Goal: Task Accomplishment & Management: Manage account settings

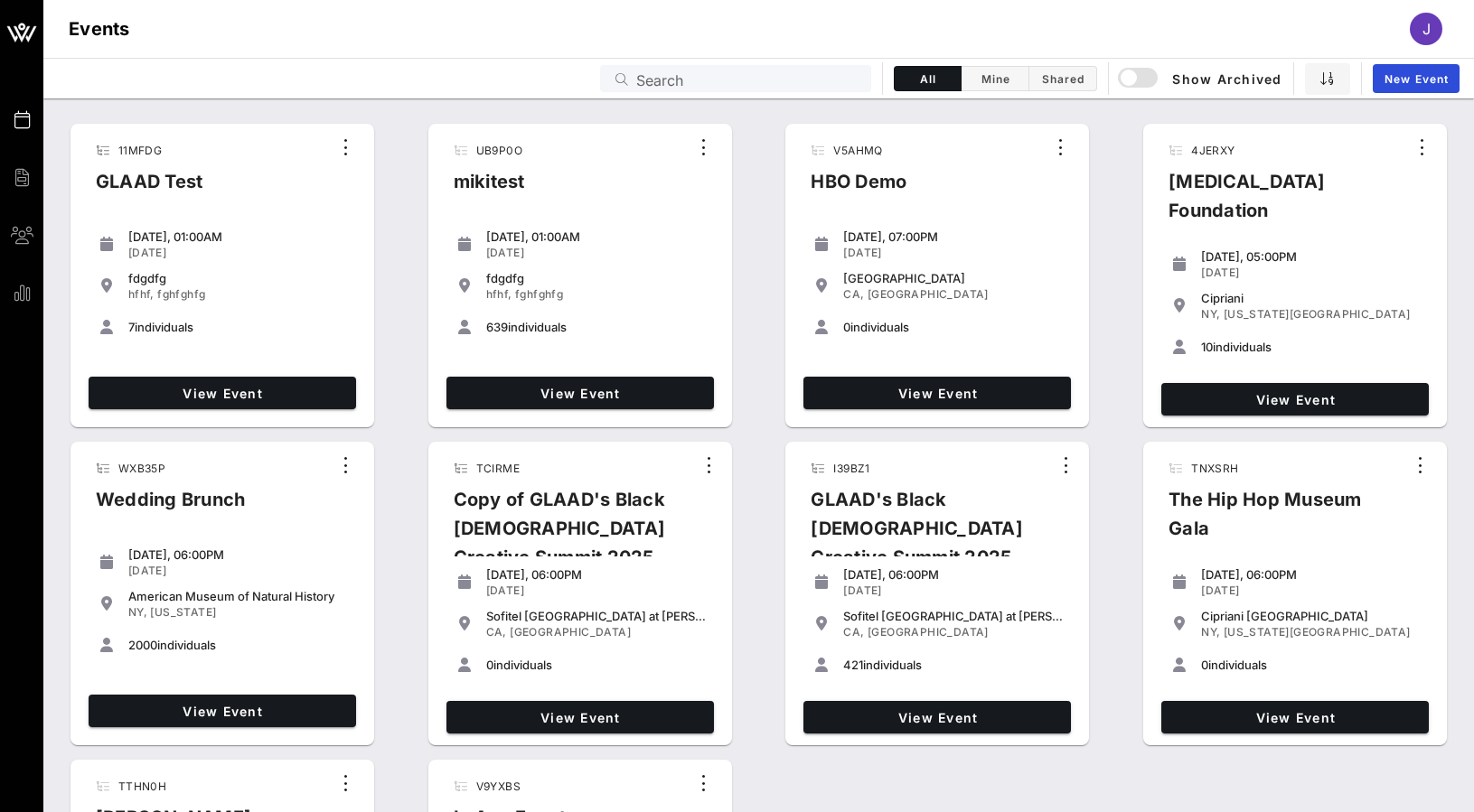
click at [660, 89] on input "Search" at bounding box center [748, 78] width 224 height 23
drag, startPoint x: 847, startPoint y: 149, endPoint x: 727, endPoint y: 80, distance: 138.4
click at [727, 80] on input "text" at bounding box center [748, 78] width 224 height 23
type input "R"
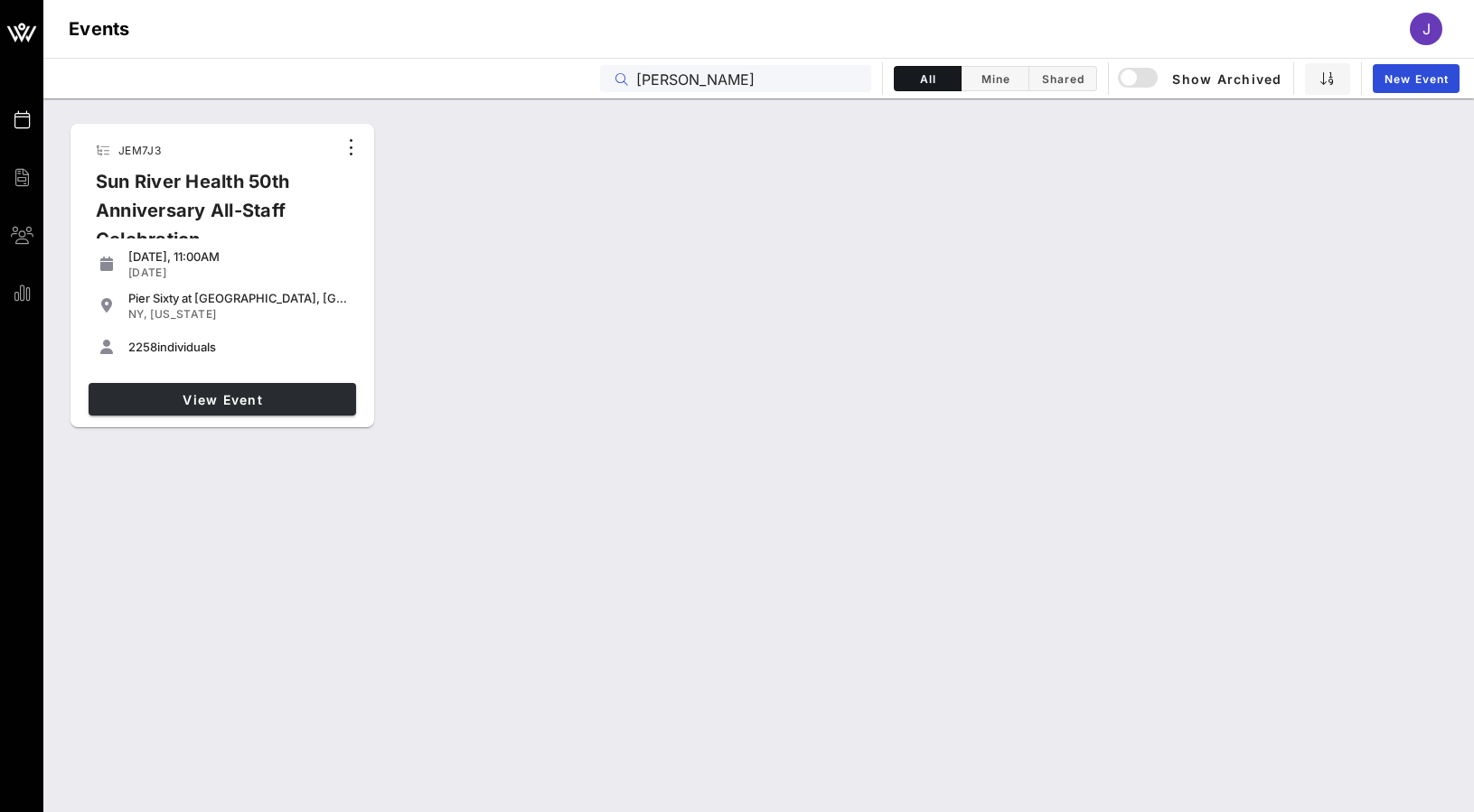
type input "[PERSON_NAME]"
click at [215, 399] on span "View Event" at bounding box center [222, 399] width 253 height 15
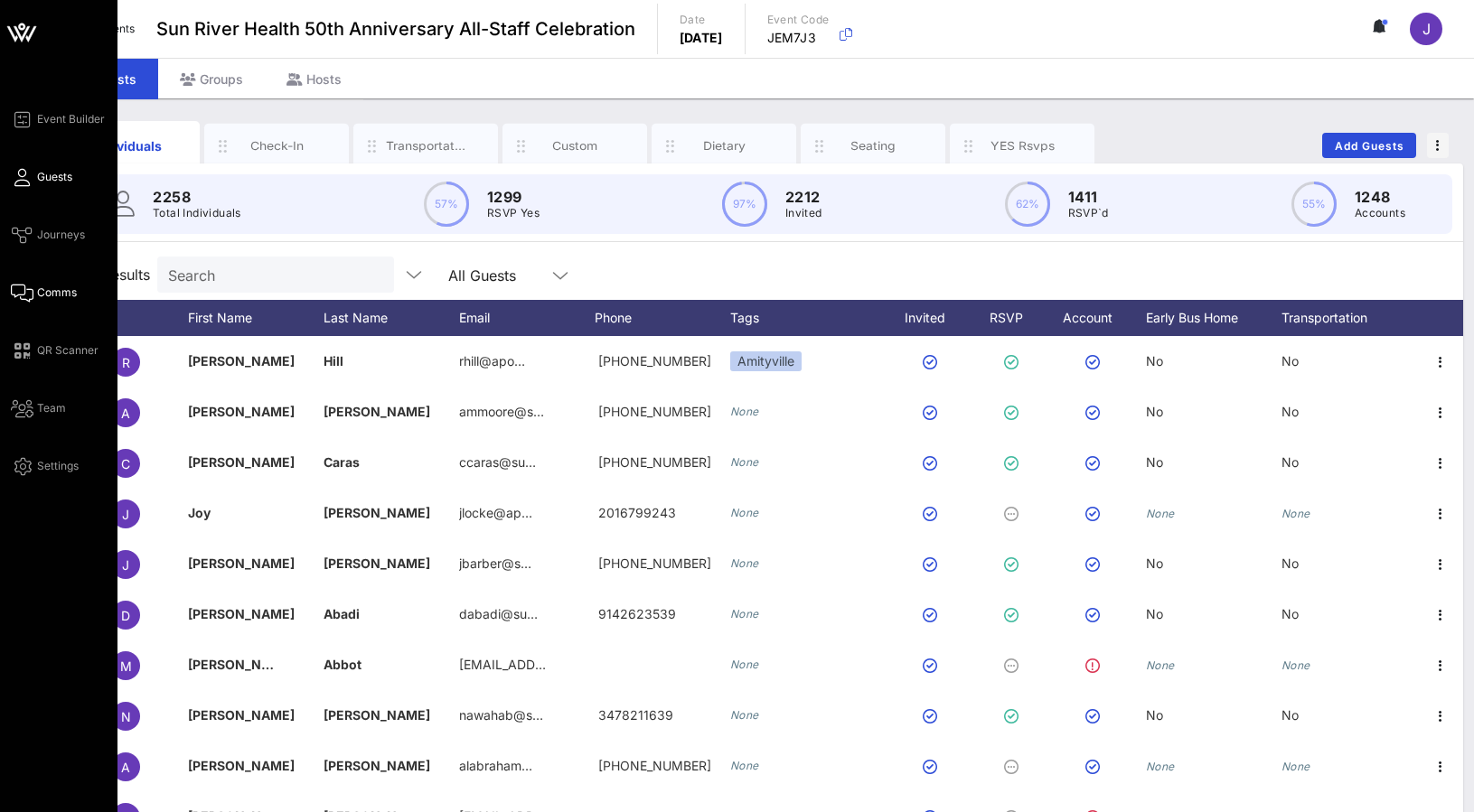
click at [24, 295] on icon at bounding box center [22, 293] width 23 height 3
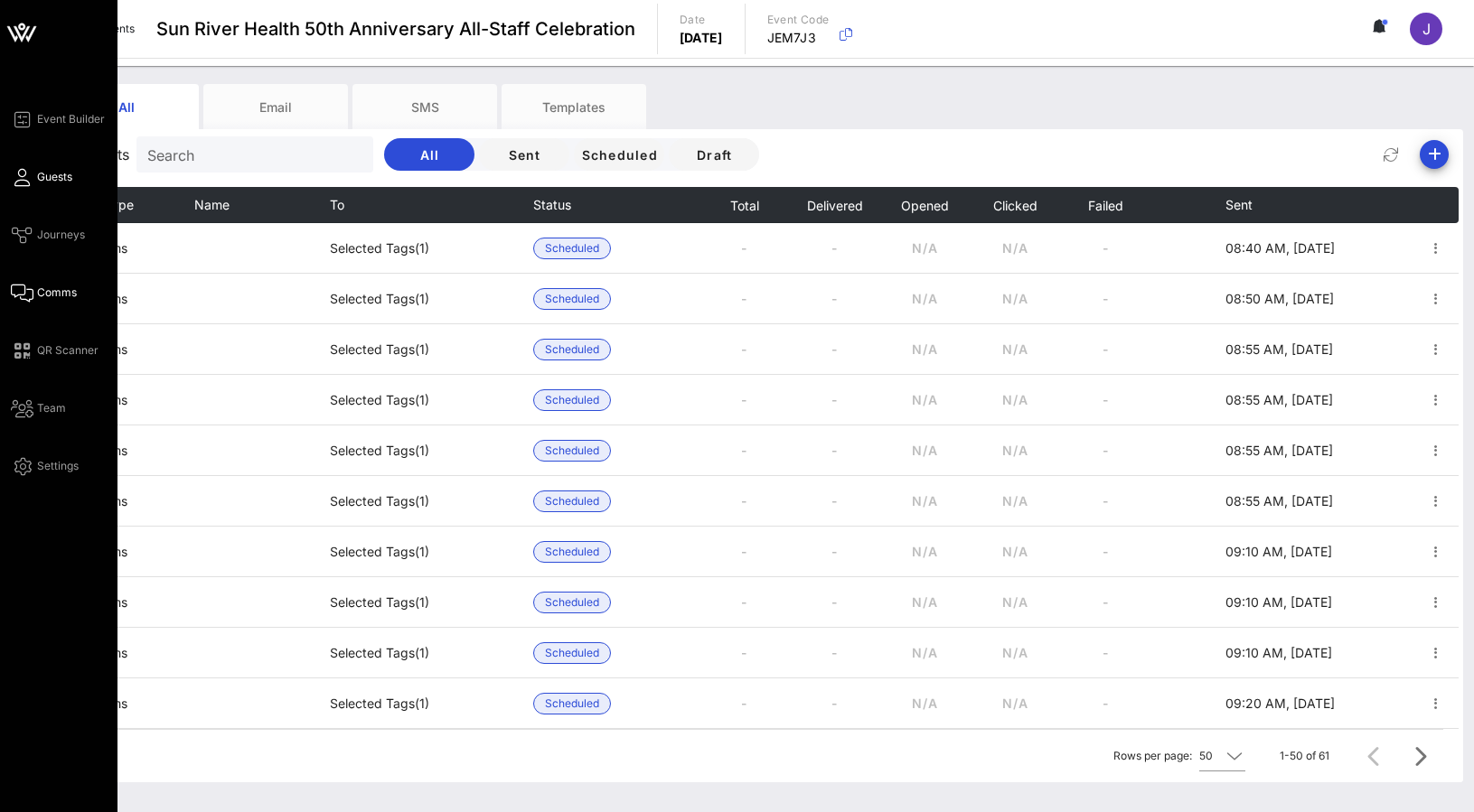
click at [23, 176] on icon at bounding box center [22, 177] width 23 height 3
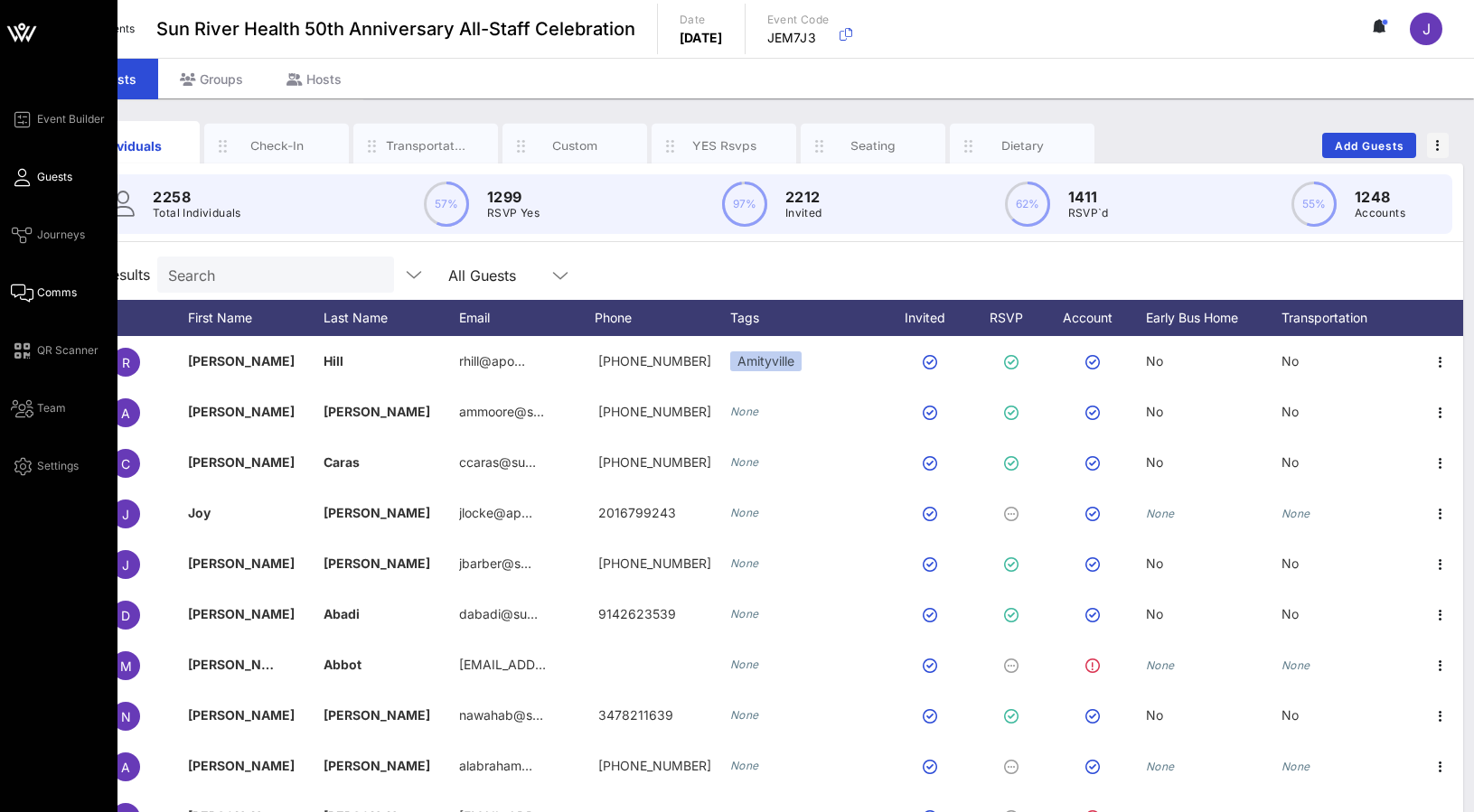
click at [35, 290] on link "Comms" at bounding box center [44, 293] width 66 height 22
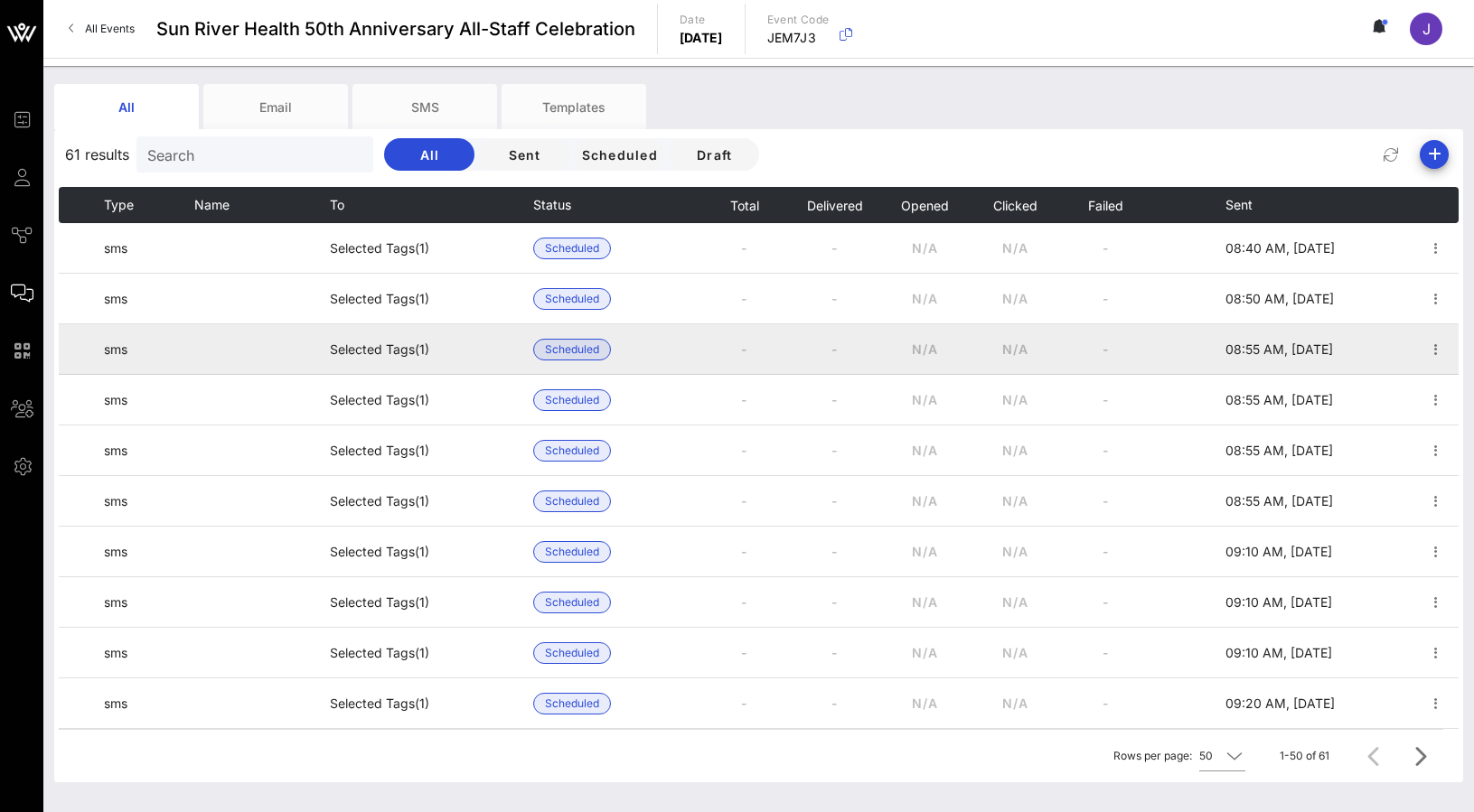
click at [580, 251] on span "Scheduled" at bounding box center [572, 249] width 54 height 20
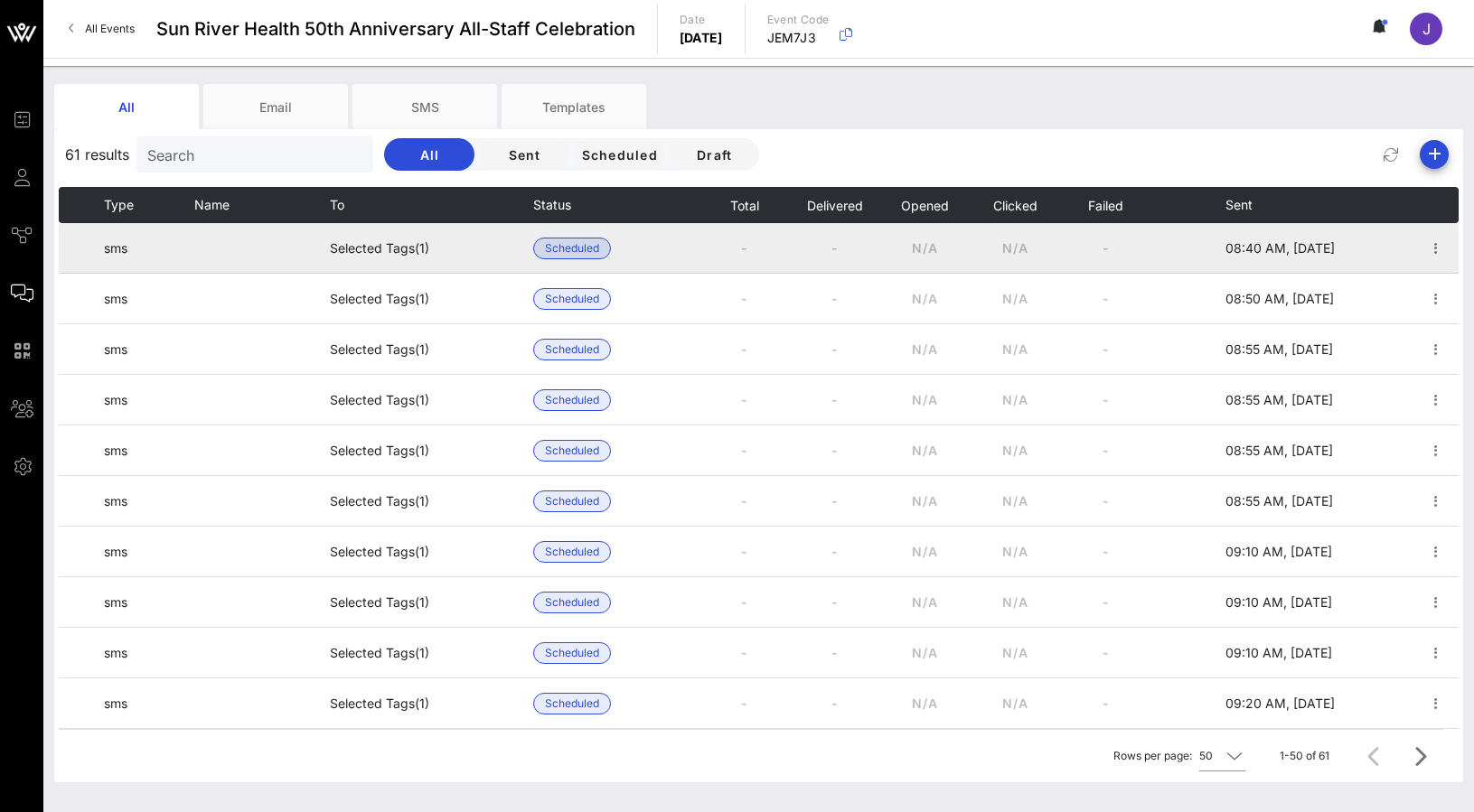
click at [590, 248] on span "Scheduled" at bounding box center [572, 249] width 54 height 20
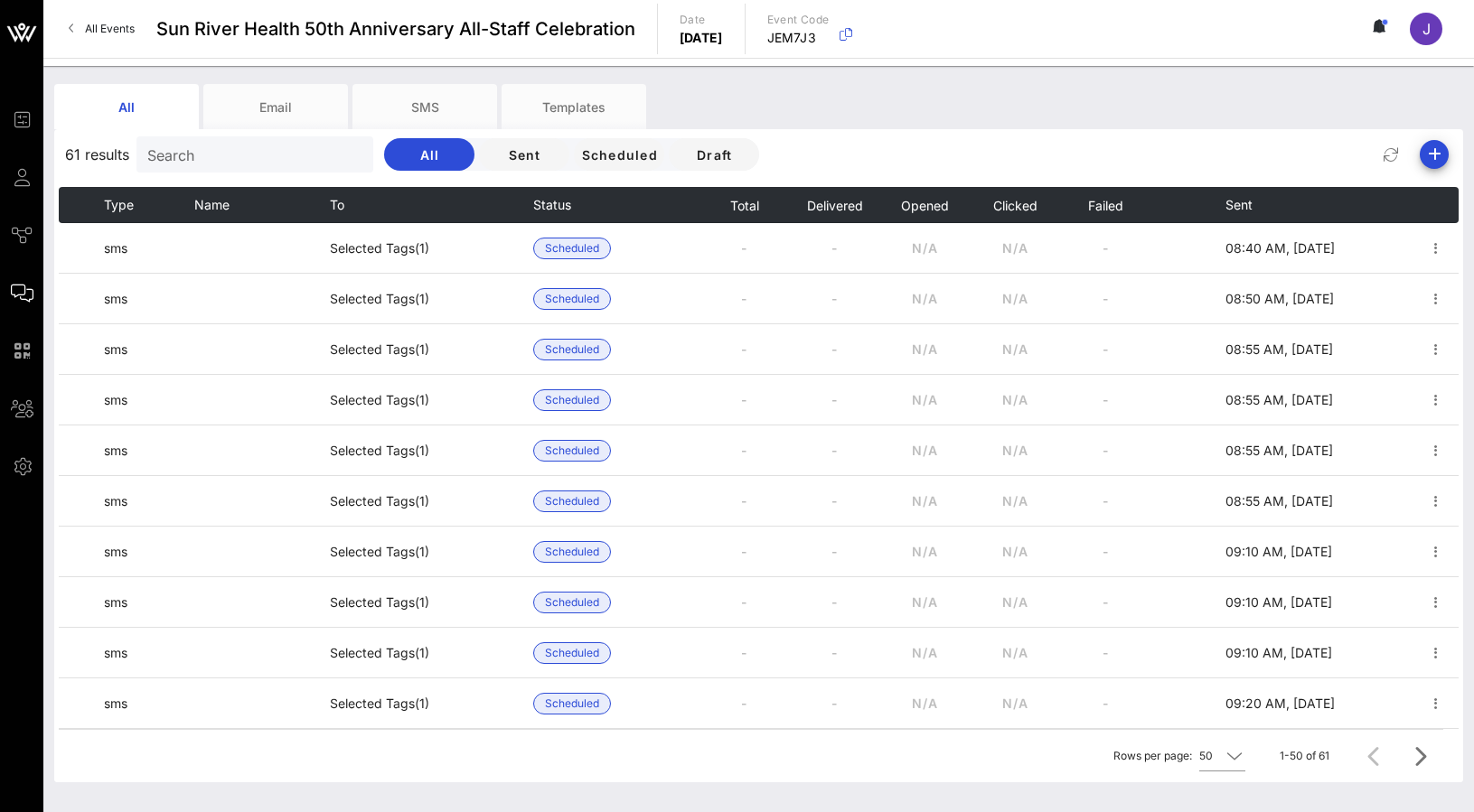
click at [24, 179] on icon at bounding box center [22, 177] width 23 height 3
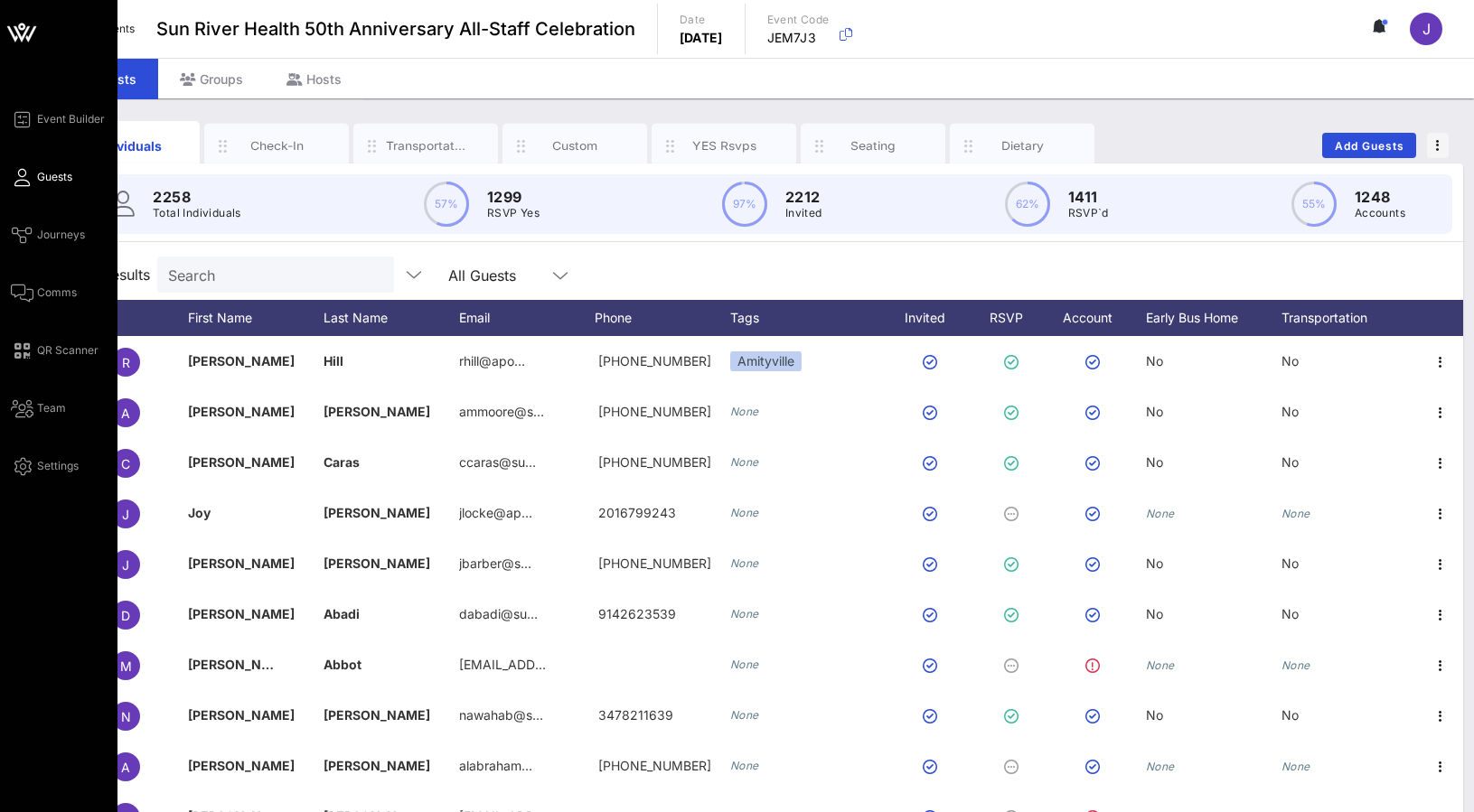
click at [22, 36] on icon at bounding box center [21, 32] width 43 height 43
